Goal: Information Seeking & Learning: Learn about a topic

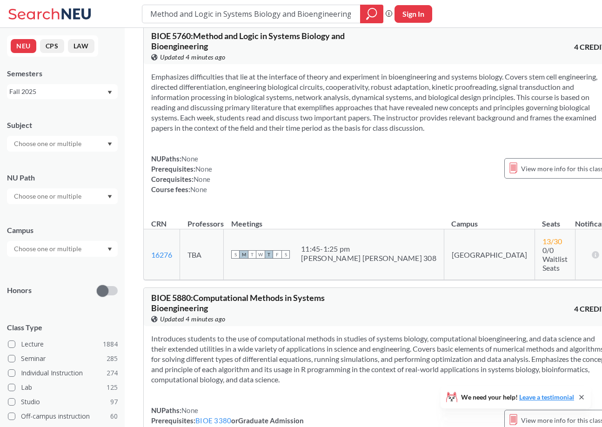
scroll to position [5, 0]
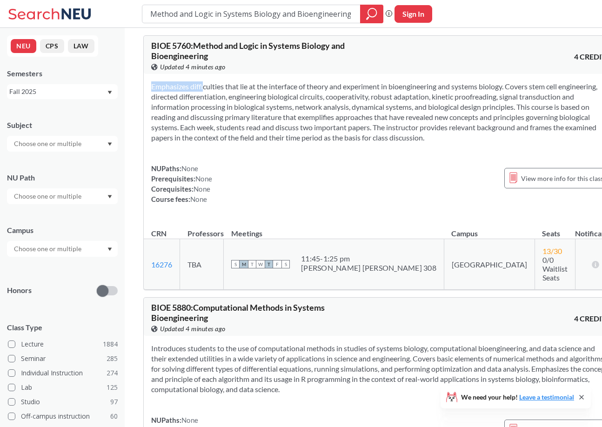
drag, startPoint x: 193, startPoint y: 86, endPoint x: 242, endPoint y: 156, distance: 85.3
click at [242, 156] on div "Emphasizes difficulties that lie at the interface of theory and experiment in b…" at bounding box center [381, 146] width 474 height 145
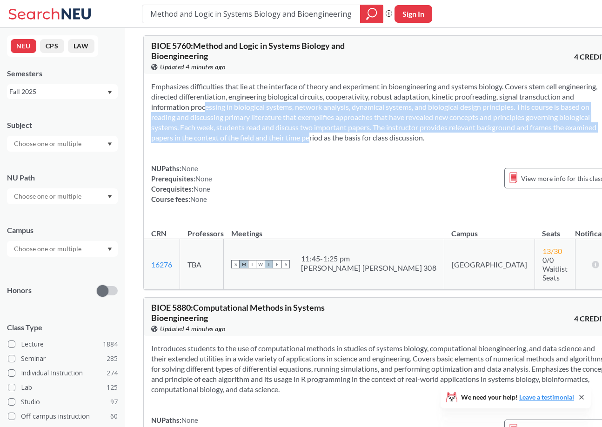
drag, startPoint x: 245, startPoint y: 111, endPoint x: 472, endPoint y: 138, distance: 229.0
click at [472, 138] on section "Emphasizes difficulties that lie at the interface of theory and experiment in b…" at bounding box center [380, 111] width 459 height 61
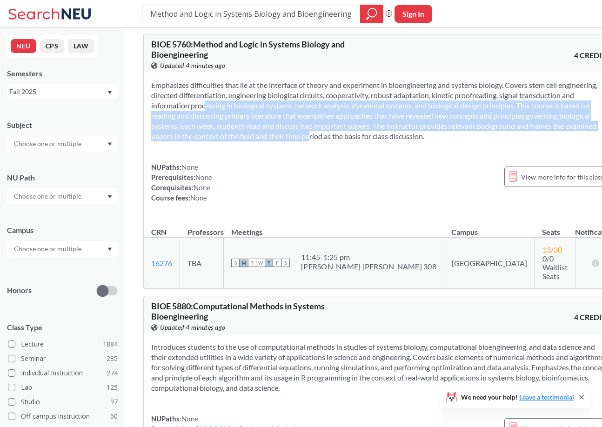
scroll to position [7, 0]
click at [213, 139] on section "Emphasizes difficulties that lie at the interface of theory and experiment in b…" at bounding box center [380, 110] width 459 height 61
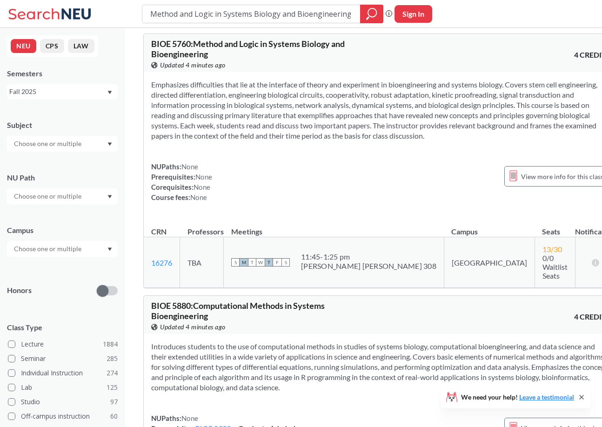
drag, startPoint x: 213, startPoint y: 133, endPoint x: 210, endPoint y: 145, distance: 11.6
click at [210, 141] on section "Emphasizes difficulties that lie at the interface of theory and experiment in b…" at bounding box center [380, 110] width 459 height 61
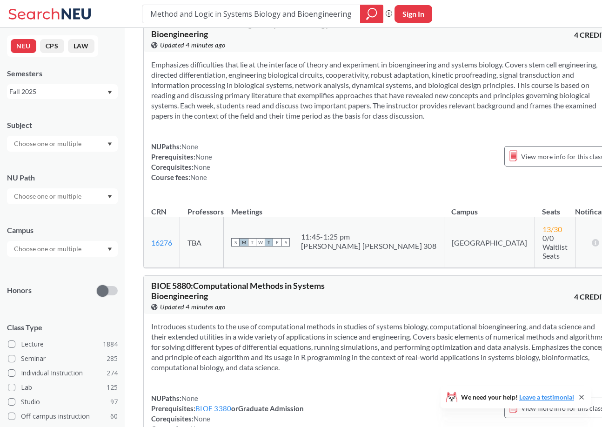
scroll to position [27, 0]
click at [591, 243] on icon at bounding box center [595, 241] width 9 height 7
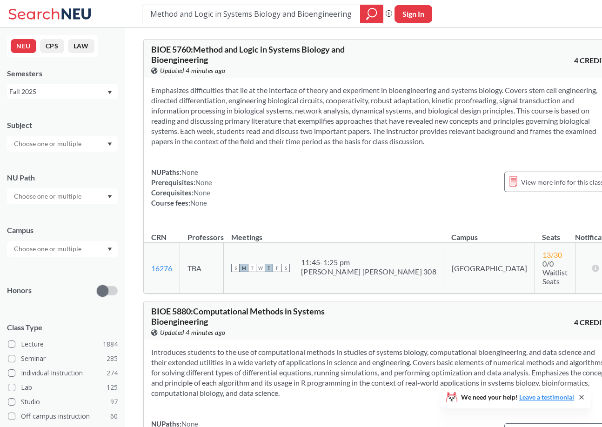
scroll to position [0, 0]
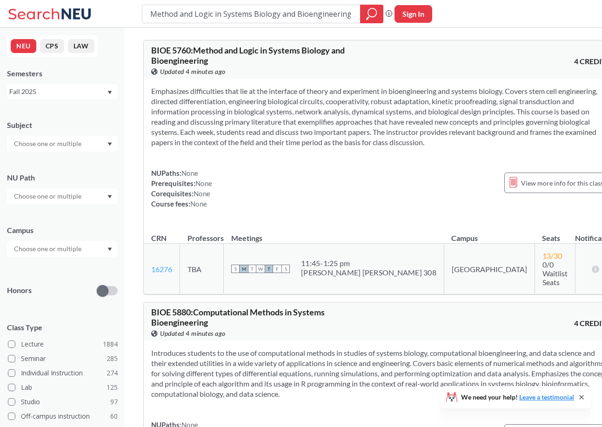
click at [166, 272] on link "16276" at bounding box center [161, 269] width 21 height 9
